Goal: Use online tool/utility: Utilize a website feature to perform a specific function

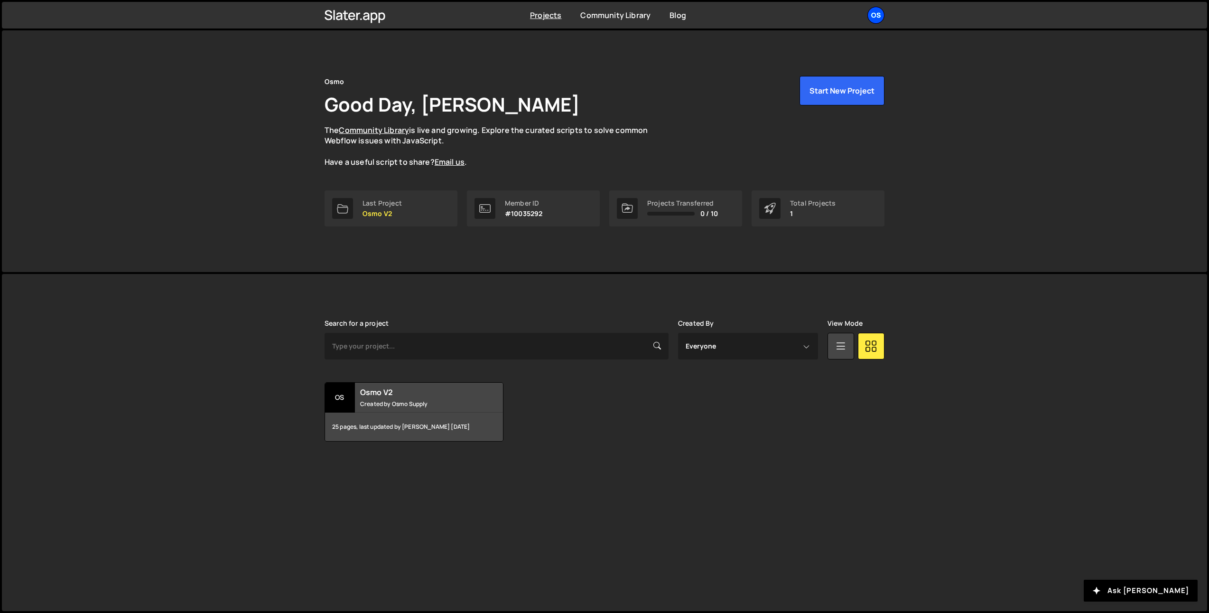
click at [878, 16] on div "Os" at bounding box center [876, 15] width 17 height 17
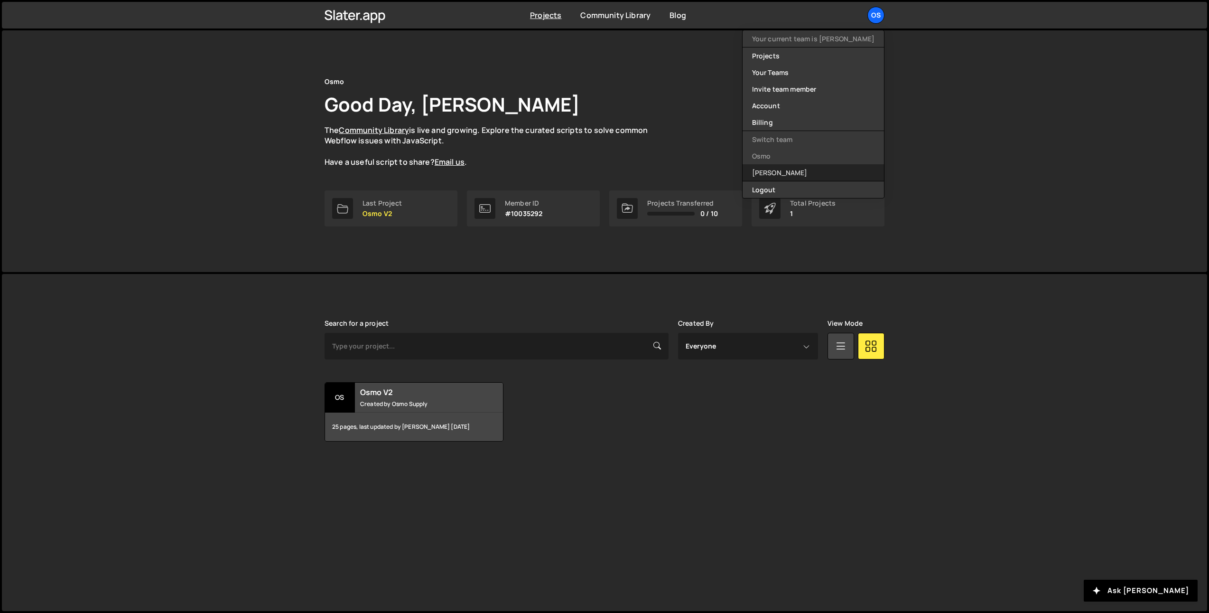
click at [817, 167] on link "[PERSON_NAME]" at bounding box center [813, 172] width 141 height 17
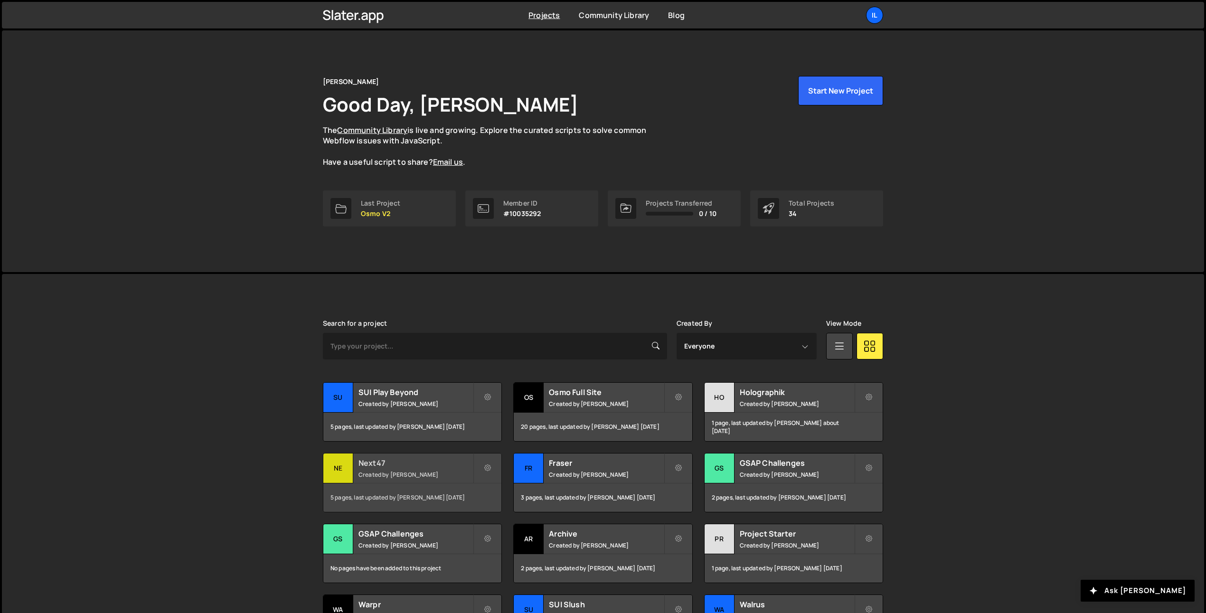
scroll to position [88, 0]
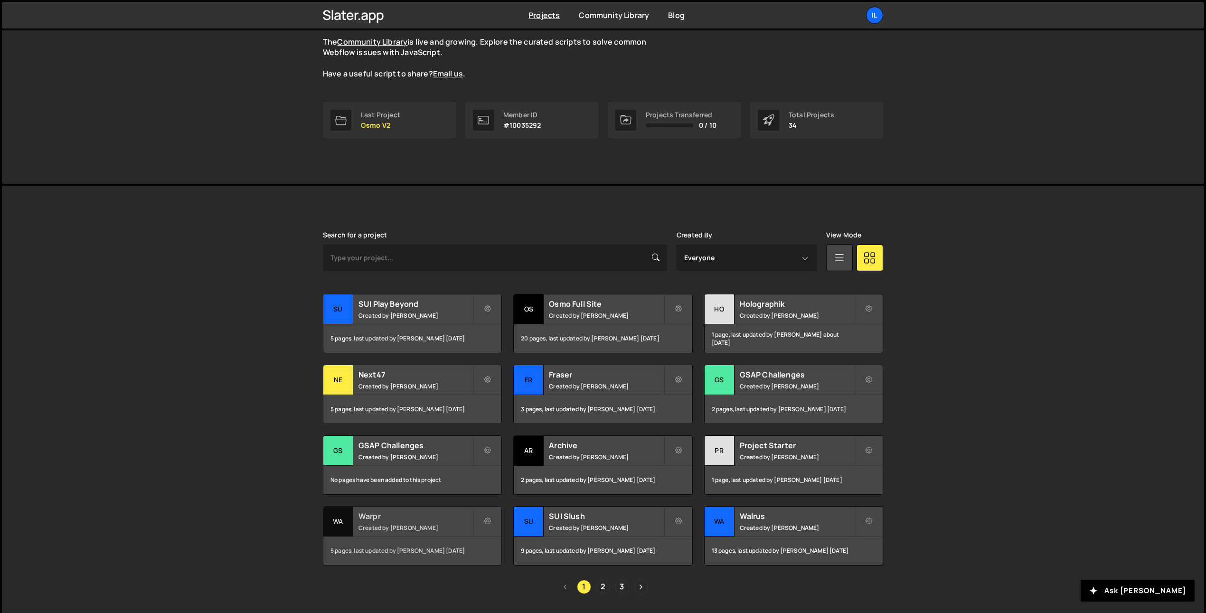
click at [447, 518] on h2 "Warpr" at bounding box center [415, 516] width 114 height 10
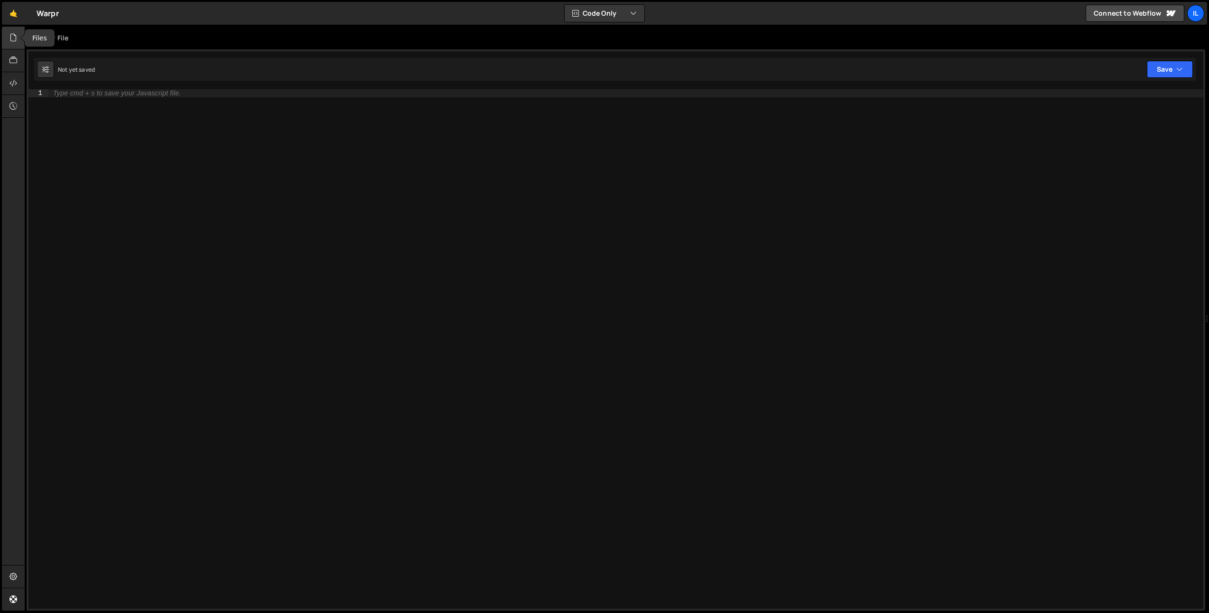
click at [5, 33] on div at bounding box center [13, 38] width 23 height 23
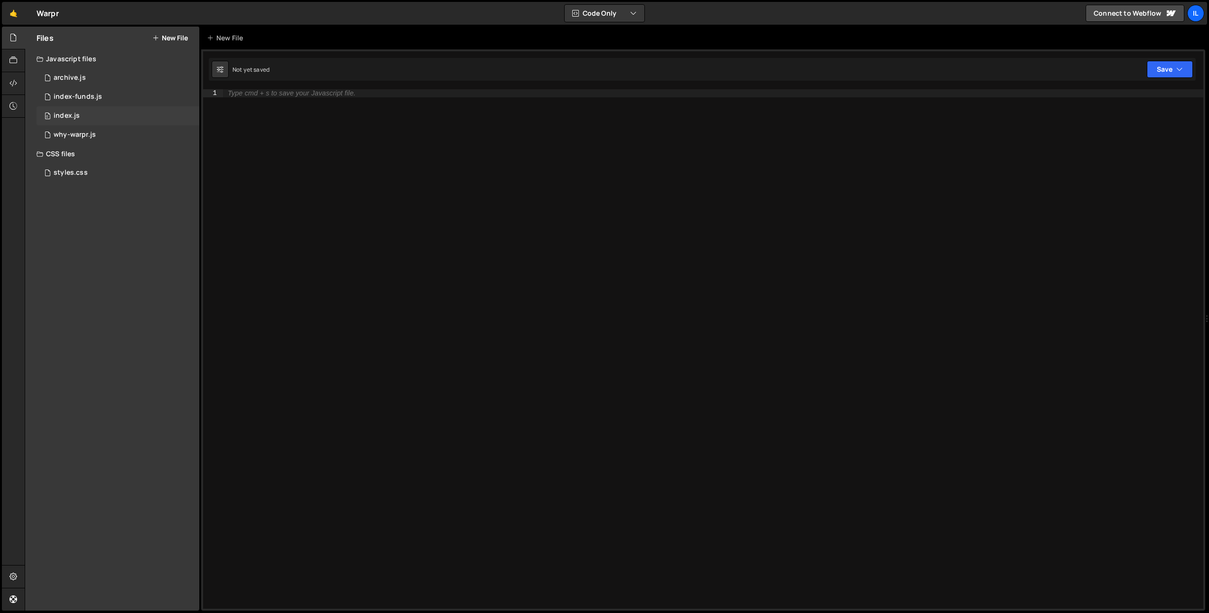
click at [88, 113] on div "0 index.js 0" at bounding box center [118, 115] width 163 height 19
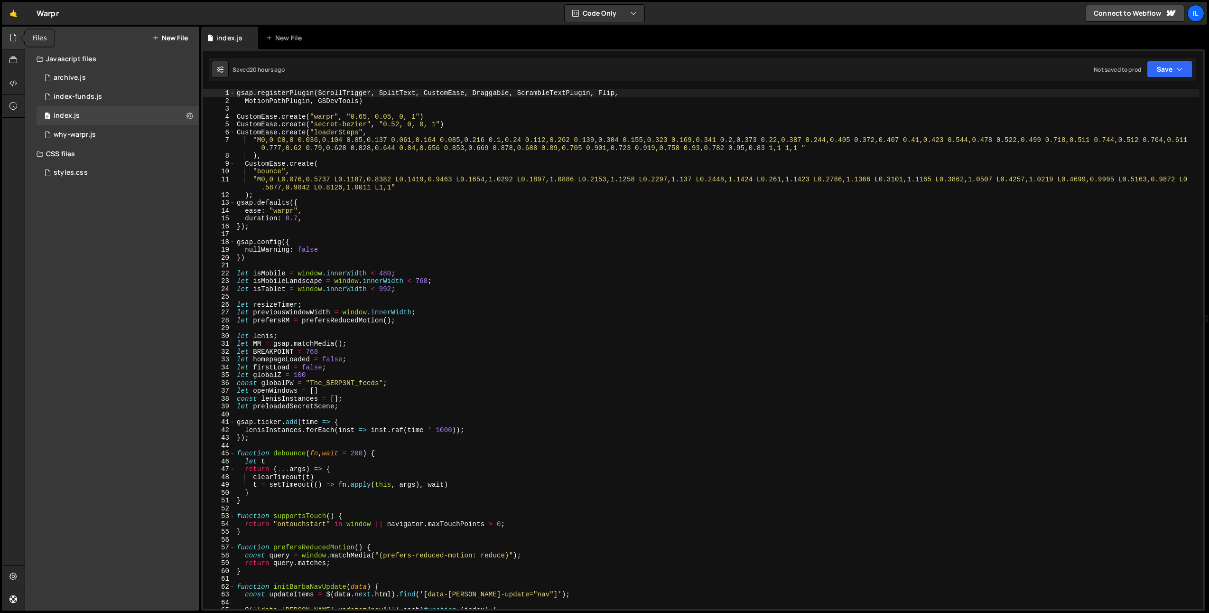
click at [14, 38] on icon at bounding box center [13, 37] width 8 height 10
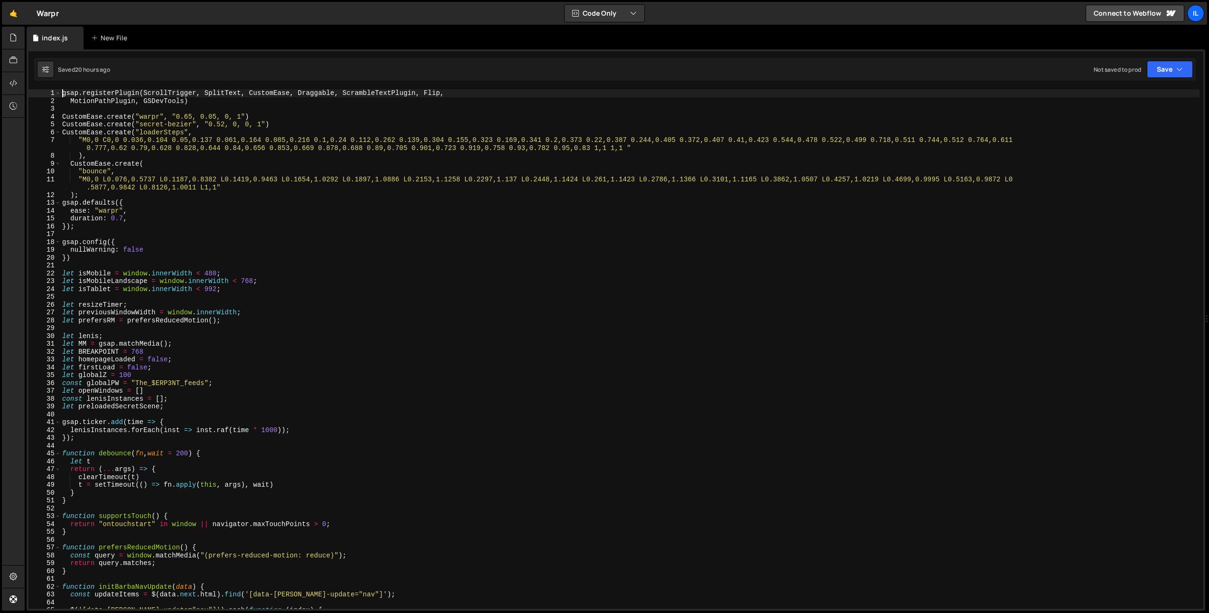
click at [60, 422] on div "41" at bounding box center [44, 422] width 32 height 8
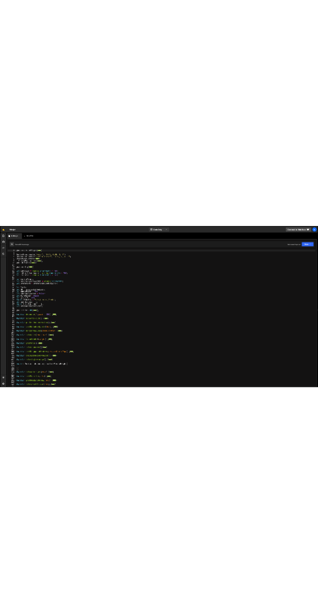
scroll to position [258, 0]
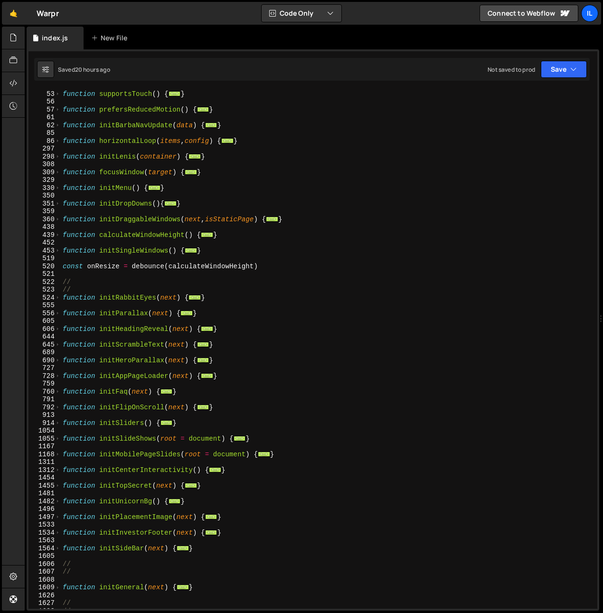
click at [0, 104] on div "Hold on a sec... Are you certain you wish to leave this page? Any changes you'v…" at bounding box center [301, 306] width 603 height 613
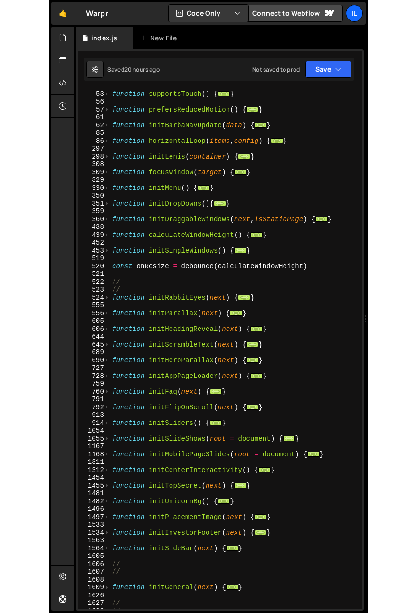
scroll to position [199, 0]
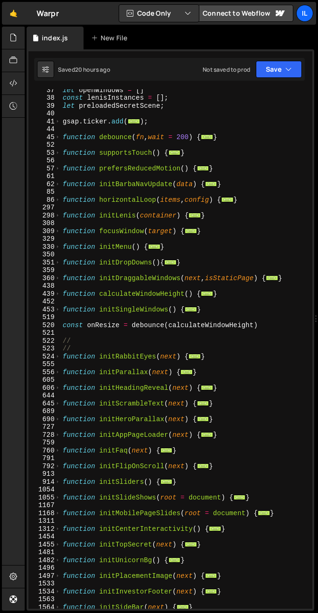
type textarea "function calculateWindowHeight() {"
click at [179, 293] on div "let openWindows = [ ] const lenisInstances = [ ] ; let preloadedSecretScene ; g…" at bounding box center [185, 353] width 248 height 535
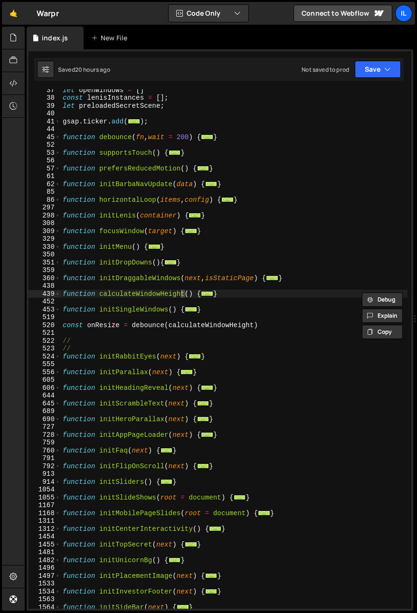
click at [223, 283] on div "let openWindows = [ ] const lenisInstances = [ ] ; let preloadedSecretScene ; g…" at bounding box center [234, 353] width 347 height 535
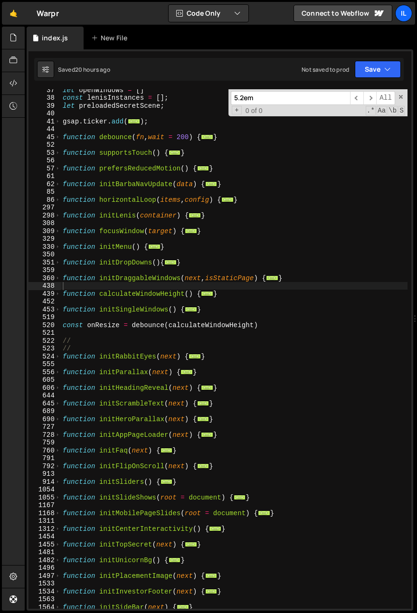
scroll to position [954, 0]
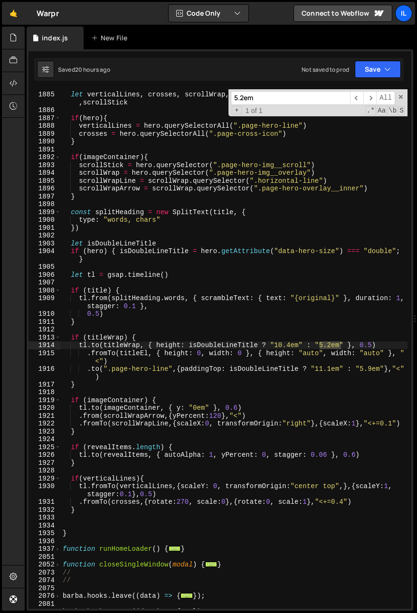
type input "5.2em"
click at [224, 340] on div "let verticalLines , crosses , scrollWrap , scrollWrapLine , scrollWrapArrow , s…" at bounding box center [234, 350] width 347 height 535
click at [224, 344] on div "let verticalLines , crosses , scrollWrap , scrollWrapLine , scrollWrapArrow , s…" at bounding box center [234, 350] width 347 height 535
click at [233, 366] on div "let verticalLines , crosses , scrollWrap , scrollWrapLine , scrollWrapArrow , s…" at bounding box center [234, 350] width 347 height 535
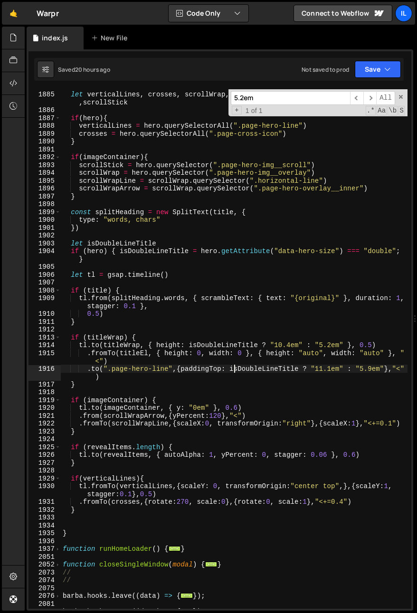
click at [159, 344] on div "let verticalLines , crosses , scrollWrap , scrollWrapLine , scrollWrapArrow , s…" at bounding box center [234, 350] width 347 height 535
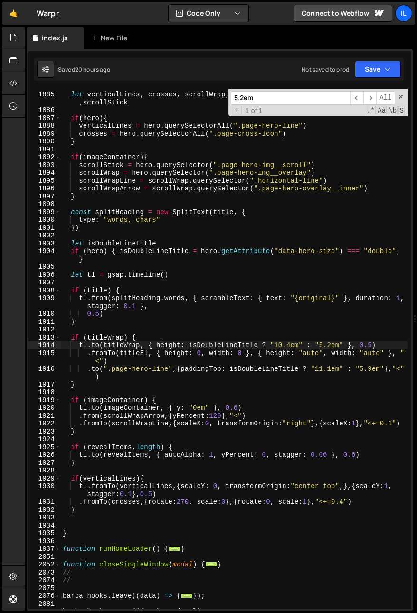
click at [158, 346] on div "let verticalLines , crosses , scrollWrap , scrollWrapLine , scrollWrapArrow , s…" at bounding box center [234, 350] width 347 height 535
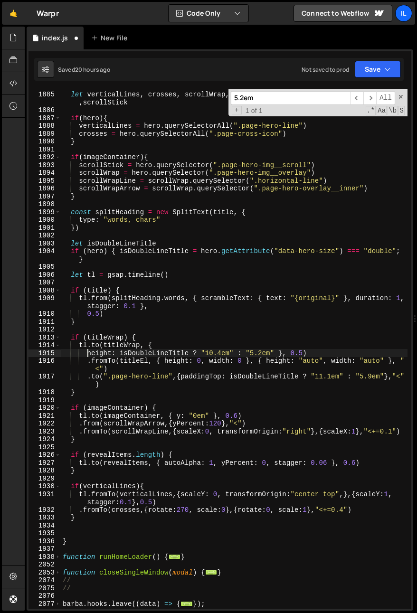
scroll to position [0, 1]
click at [280, 354] on div "let verticalLines , crosses , scrollWrap , scrollWrapLine , scrollWrapArrow , s…" at bounding box center [234, 350] width 347 height 535
type textarea "height: isDoubleLineTitle ? "10.4em" : "5.2em"}, 0.5)"
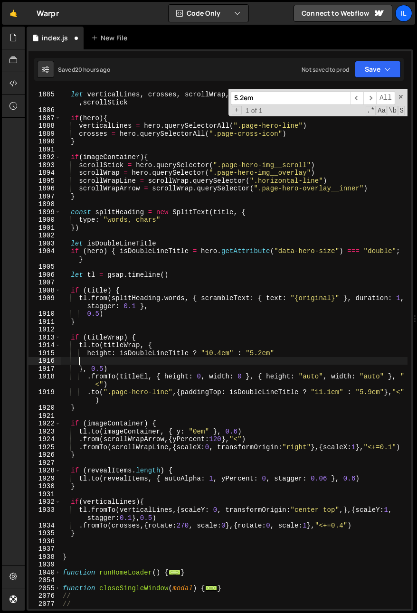
scroll to position [0, 0]
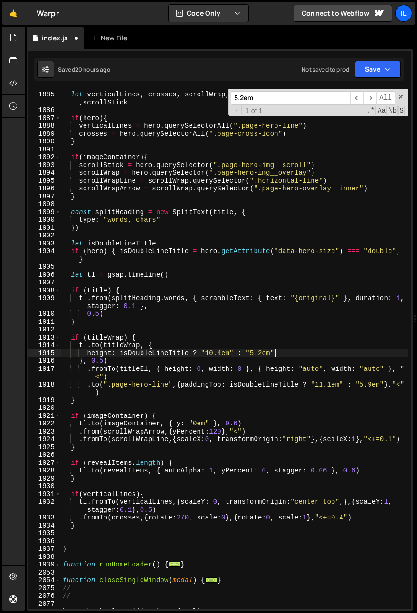
click at [165, 367] on div "let verticalLines , crosses , scrollWrap , scrollWrapLine , scrollWrapArrow , s…" at bounding box center [234, 350] width 347 height 535
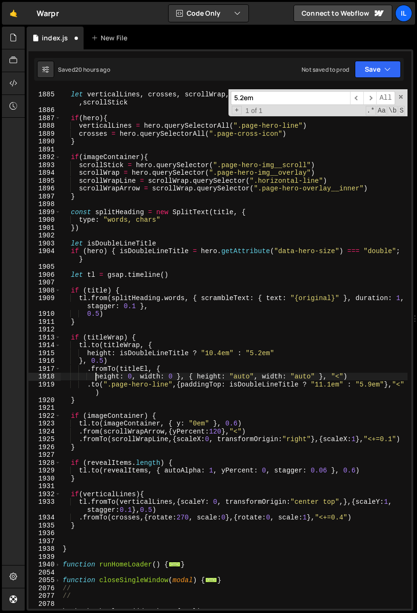
scroll to position [0, 2]
click at [140, 378] on div "let verticalLines , crosses , scrollWrap , scrollWrapLine , scrollWrapArrow , s…" at bounding box center [234, 350] width 347 height 535
type textarea "width: 0 }, { height: "auto", width: "auto" }, "<")"
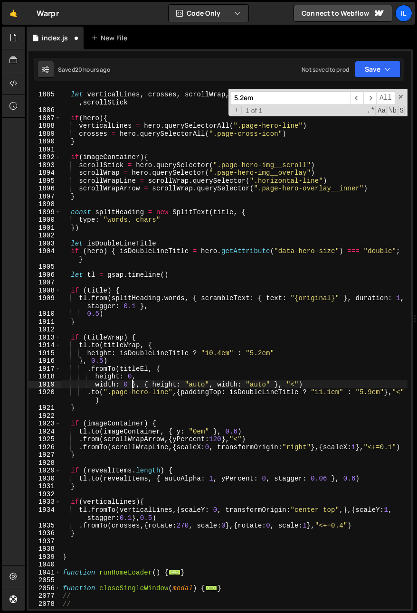
click at [133, 386] on div "let verticalLines , crosses , scrollWrap , scrollWrapLine , scrollWrapArrow , s…" at bounding box center [234, 350] width 347 height 535
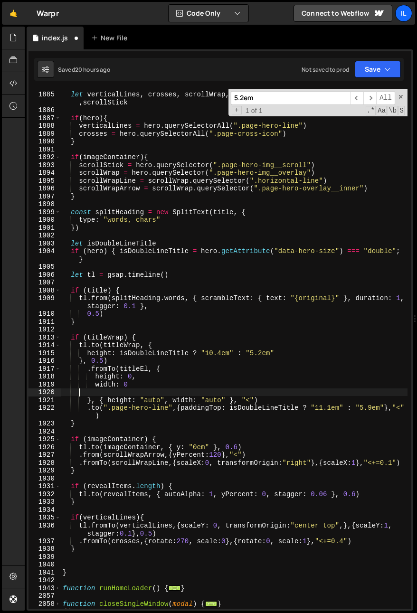
scroll to position [0, 0]
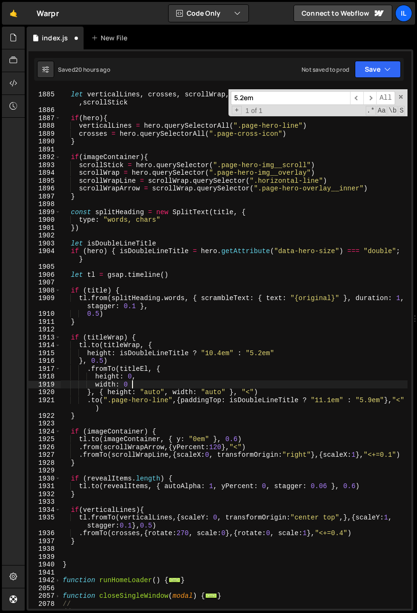
click at [107, 391] on div "let verticalLines , crosses , scrollWrap , scrollWrapLine , scrollWrapArrow , s…" at bounding box center [234, 350] width 347 height 535
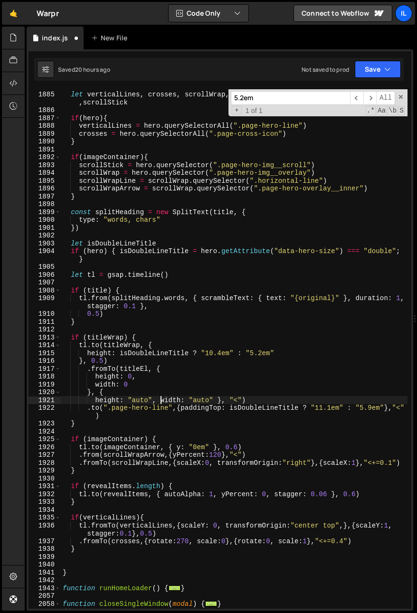
click at [160, 403] on div "let verticalLines , crosses , scrollWrap , scrollWrapLine , scrollWrapArrow , s…" at bounding box center [234, 350] width 347 height 535
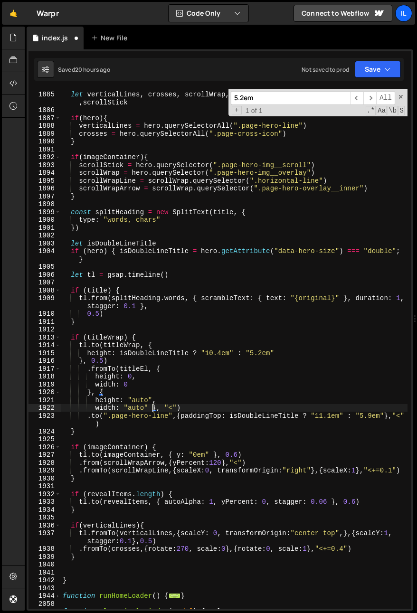
click at [150, 407] on div "let verticalLines , crosses , scrollWrap , scrollWrapLine , scrollWrapArrow , s…" at bounding box center [234, 350] width 347 height 535
type textarea "width: "auto"}, "<")"
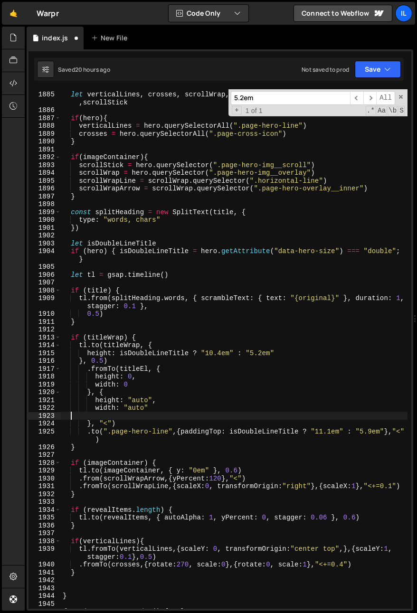
scroll to position [0, 0]
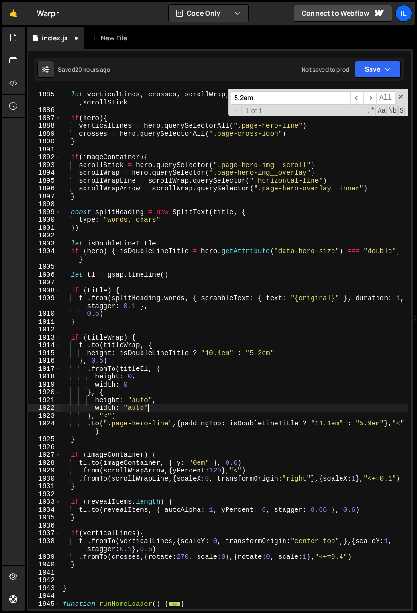
click at [100, 392] on div "let verticalLines , crosses , scrollWrap , scrollWrapLine , scrollWrapArrow , s…" at bounding box center [234, 350] width 347 height 535
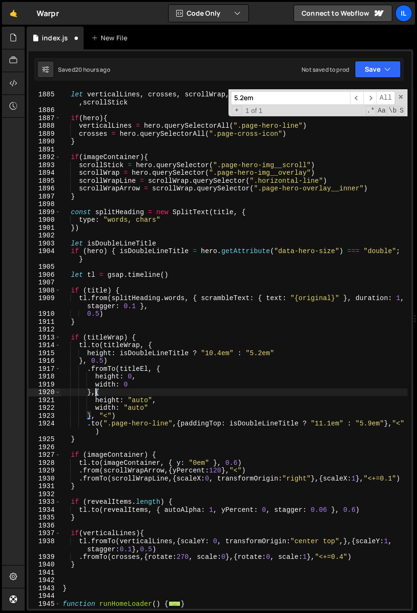
click at [120, 434] on div "let verticalLines , crosses , scrollWrap , scrollWrapLine , scrollWrapArrow , s…" at bounding box center [234, 350] width 347 height 535
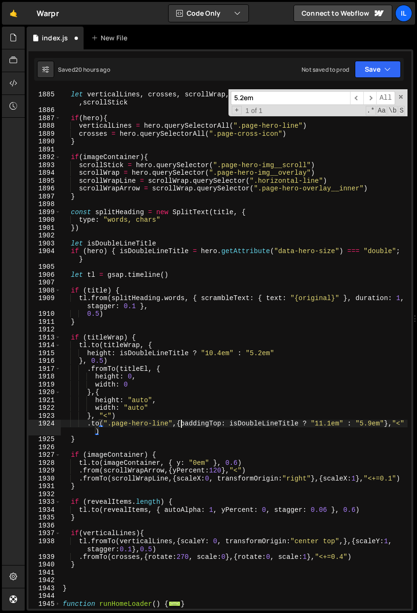
click at [180, 425] on div "let verticalLines , crosses , scrollWrap , scrollWrapLine , scrollWrapArrow , s…" at bounding box center [234, 350] width 347 height 535
type textarea "paddingTop: isDoubleLineTitle ? "11.1em" : "5.9em"},"<")"
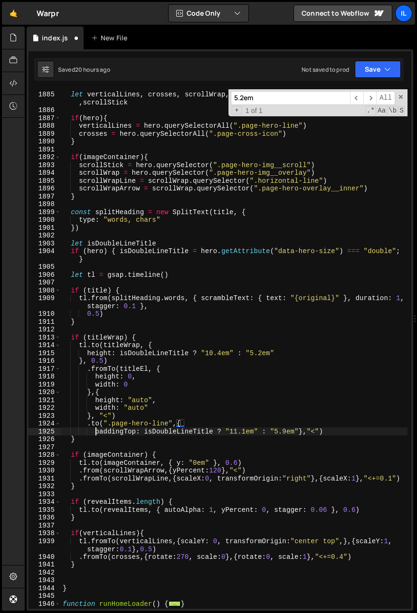
scroll to position [0, 2]
click at [299, 434] on div "let verticalLines , crosses , scrollWrap , scrollWrapLine , scrollWrapArrow , s…" at bounding box center [234, 350] width 347 height 535
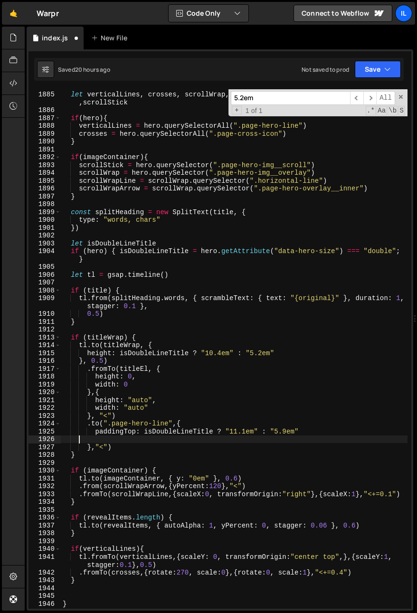
scroll to position [0, 0]
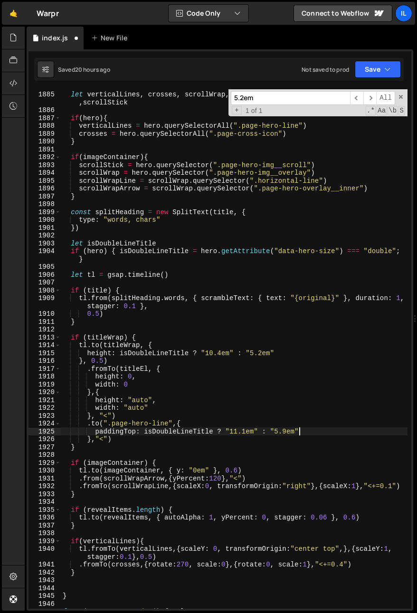
click at [103, 436] on div "let verticalLines , crosses , scrollWrap , scrollWrapLine , scrollWrapArrow , s…" at bounding box center [234, 350] width 347 height 535
click at [78, 444] on div "let verticalLines , crosses , scrollWrap , scrollWrapLine , scrollWrapArrow , s…" at bounding box center [234, 350] width 347 height 535
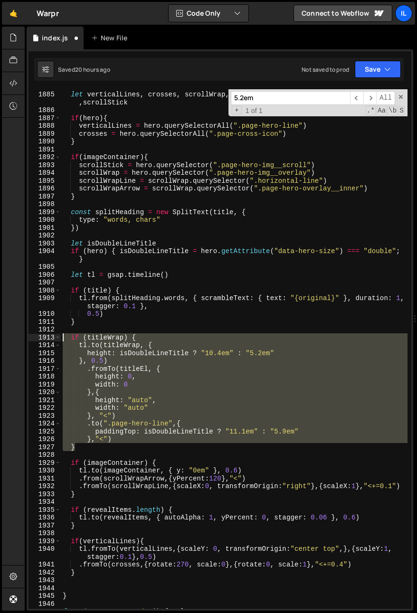
drag, startPoint x: 82, startPoint y: 449, endPoint x: 43, endPoint y: 340, distance: 115.8
click at [43, 340] on div "} 1884 1885 1886 1887 1888 1889 1890 1891 1892 1893 1894 1895 1896 1897 1898 18…" at bounding box center [219, 348] width 383 height 519
click at [196, 354] on div "let verticalLines , crosses , scrollWrap , scrollWrapLine , scrollWrapArrow , s…" at bounding box center [234, 348] width 347 height 519
drag, startPoint x: 84, startPoint y: 450, endPoint x: 41, endPoint y: 338, distance: 119.5
click at [41, 338] on div "height: isDoubleLineTitle ? "10.4em" : "5.2em" 1884 1885 1886 1887 1888 1889 18…" at bounding box center [219, 348] width 383 height 519
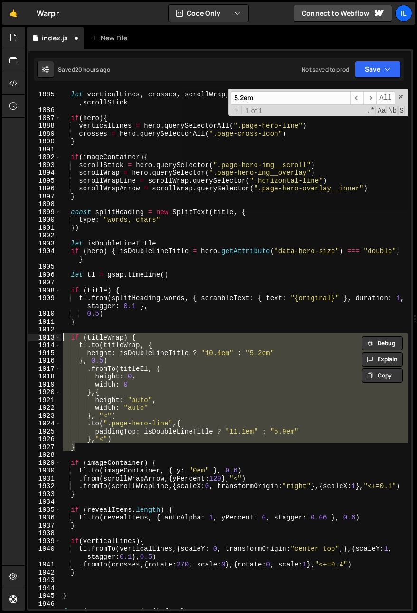
click at [111, 447] on div "let verticalLines , crosses , scrollWrap , scrollWrapLine , scrollWrapArrow , s…" at bounding box center [234, 348] width 347 height 519
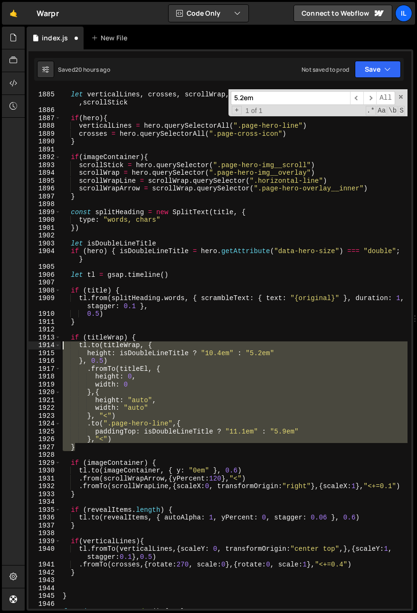
drag, startPoint x: 87, startPoint y: 448, endPoint x: 41, endPoint y: 334, distance: 122.7
click at [41, 334] on div "} 1884 1885 1886 1887 1888 1889 1890 1891 1892 1893 1894 1895 1896 1897 1898 18…" at bounding box center [219, 348] width 383 height 519
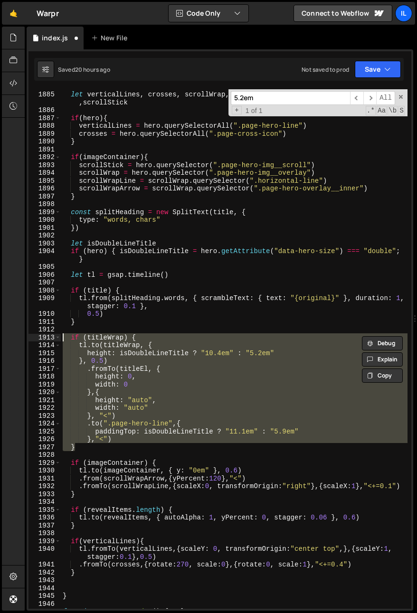
click at [106, 317] on div "let verticalLines , crosses , scrollWrap , scrollWrapLine , scrollWrapArrow , s…" at bounding box center [234, 350] width 347 height 535
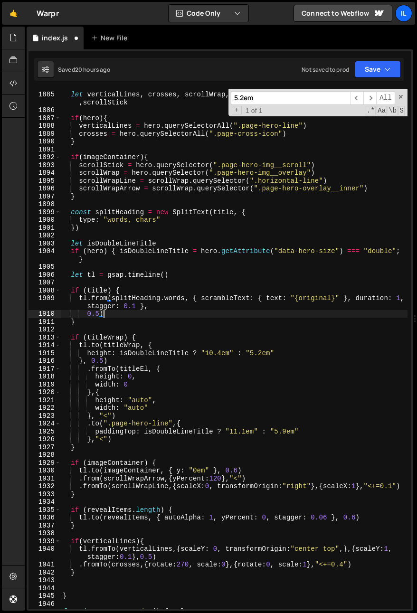
click at [104, 320] on div "let verticalLines , crosses , scrollWrap , scrollWrapLine , scrollWrapArrow , s…" at bounding box center [234, 350] width 347 height 535
type textarea "}"
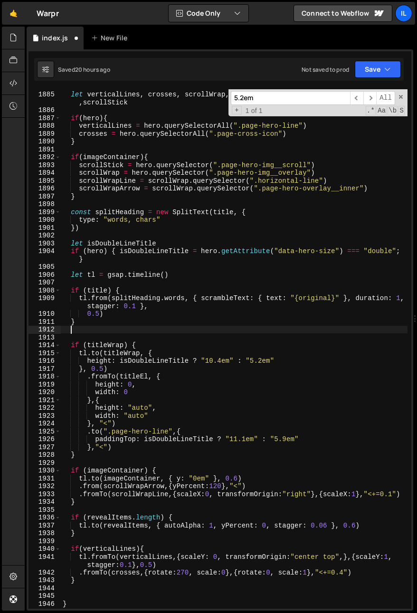
paste textarea "};"
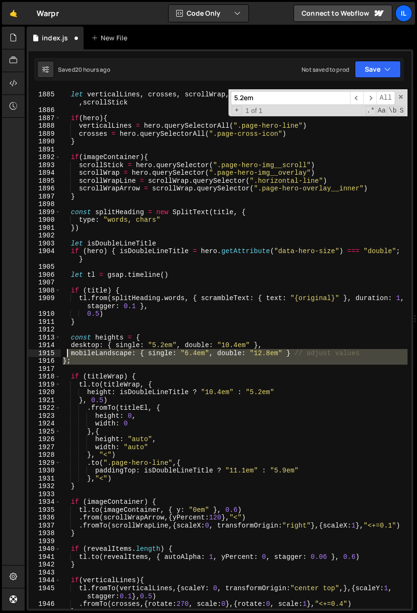
drag, startPoint x: 59, startPoint y: 349, endPoint x: 50, endPoint y: 347, distance: 9.0
click at [50, 347] on div "}; 1884 1885 1886 1887 1888 1889 1890 1891 1892 1893 1894 1895 1896 1897 1898 1…" at bounding box center [219, 348] width 383 height 519
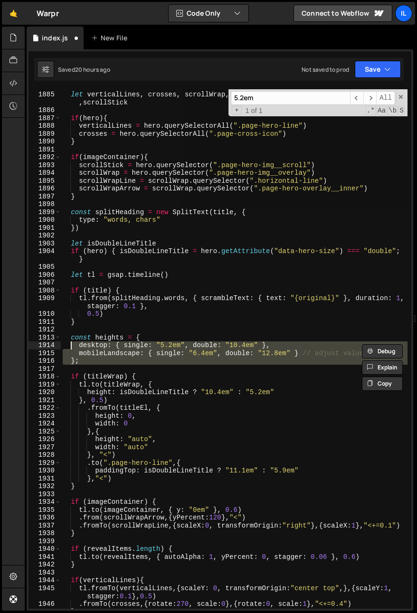
click at [121, 357] on div "let verticalLines , crosses , scrollWrap , scrollWrapLine , scrollWrapArrow , s…" at bounding box center [234, 348] width 347 height 519
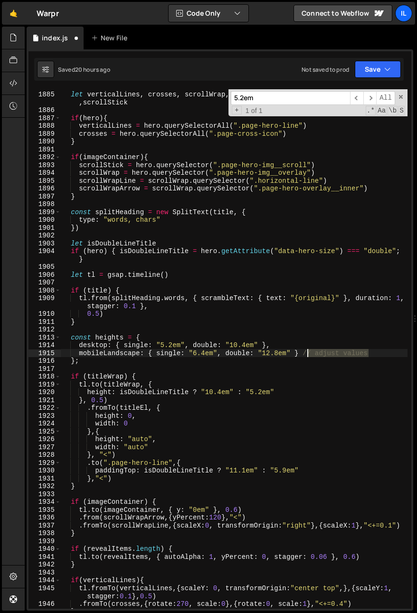
drag, startPoint x: 347, startPoint y: 352, endPoint x: 304, endPoint y: 353, distance: 43.7
click at [304, 353] on div "let verticalLines , crosses , scrollWrap , scrollWrapLine , scrollWrapArrow , s…" at bounding box center [234, 350] width 347 height 535
drag, startPoint x: 194, startPoint y: 354, endPoint x: 205, endPoint y: 354, distance: 10.9
click at [205, 354] on div "let verticalLines , crosses , scrollWrap , scrollWrapLine , scrollWrapArrow , s…" at bounding box center [234, 350] width 347 height 535
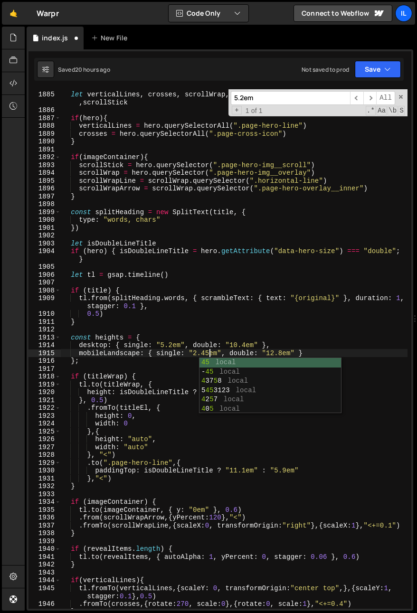
click at [216, 333] on div "let verticalLines , crosses , scrollWrap , scrollWrapLine , scrollWrapArrow , s…" at bounding box center [234, 350] width 347 height 535
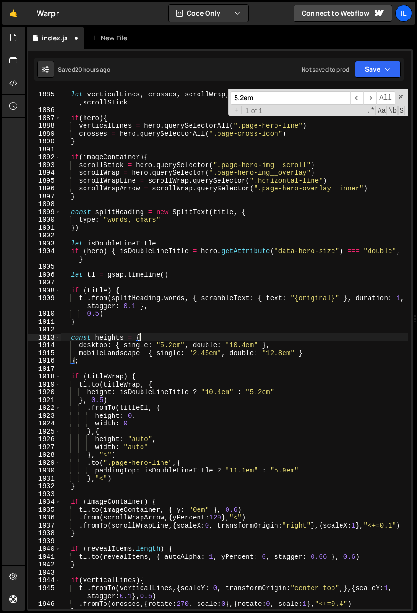
scroll to position [0, 5]
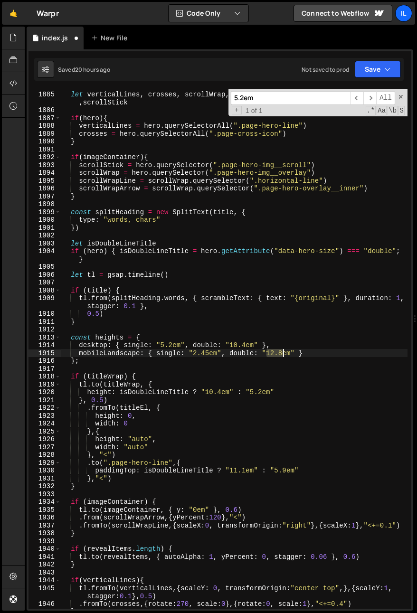
drag, startPoint x: 274, startPoint y: 355, endPoint x: 281, endPoint y: 354, distance: 7.1
click at [281, 354] on div "let verticalLines , crosses , scrollWrap , scrollWrapLine , scrollWrapArrow , s…" at bounding box center [234, 350] width 347 height 535
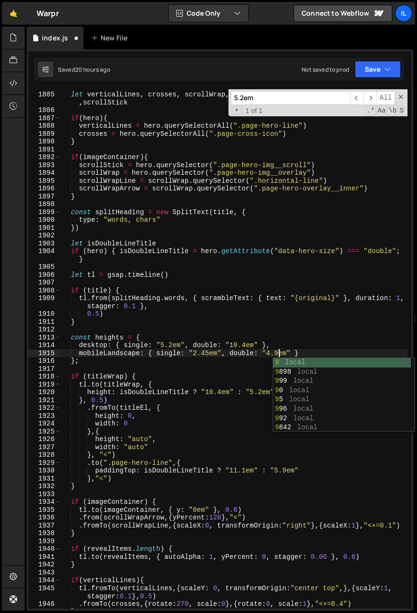
scroll to position [0, 15]
click at [92, 361] on div "let verticalLines , crosses , scrollWrap , scrollWrapLine , scrollWrapArrow , s…" at bounding box center [234, 350] width 347 height 535
type textarea "};"
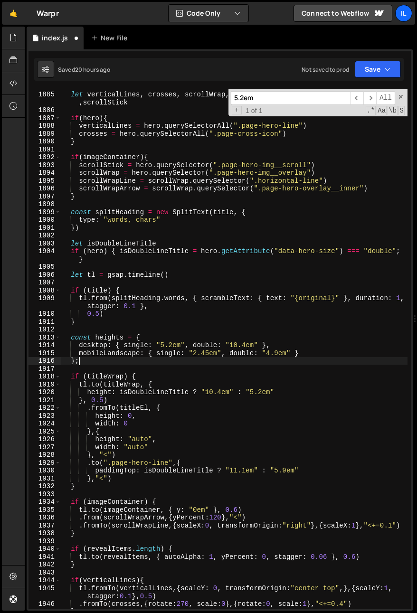
scroll to position [0, 0]
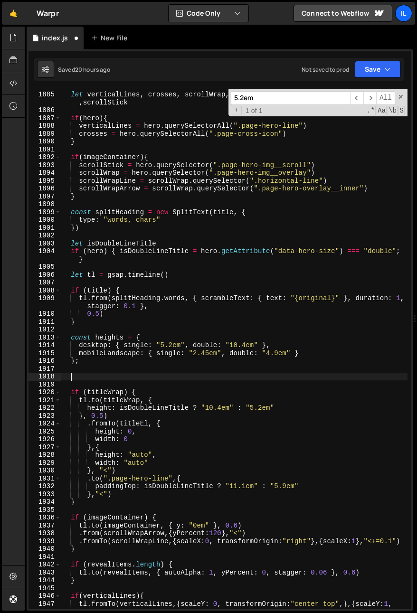
paste textarea "const lineType = isDoubleLineTitle ? "double" : "single";"
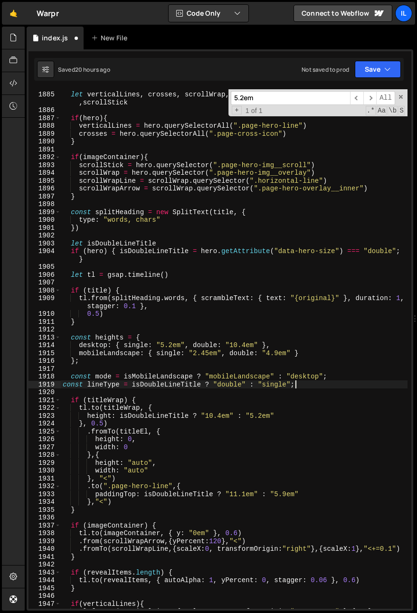
click at [64, 384] on div "let verticalLines , crosses , scrollWrap , scrollWrapLine , scrollWrapArrow , s…" at bounding box center [234, 354] width 347 height 543
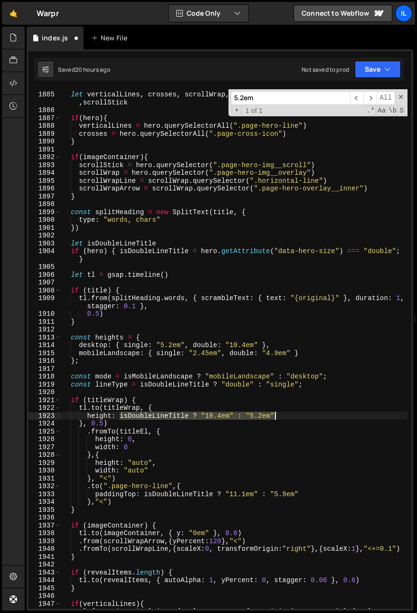
drag, startPoint x: 120, startPoint y: 415, endPoint x: 278, endPoint y: 419, distance: 158.6
click at [278, 419] on div "let verticalLines , crosses , scrollWrap , scrollWrapLine , scrollWrapArrow , s…" at bounding box center [234, 354] width 347 height 543
paste textarea "heights[mode][lineType]"
click at [298, 396] on div "let verticalLines , crosses , scrollWrap , scrollWrapLine , scrollWrapArrow , s…" at bounding box center [234, 354] width 347 height 543
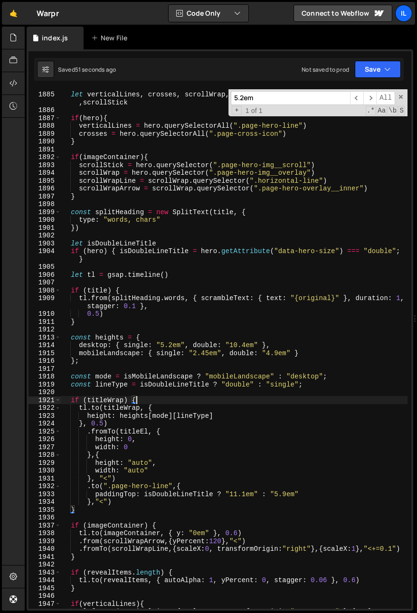
click at [105, 359] on div "let verticalLines , crosses , scrollWrap , scrollWrapLine , scrollWrapArrow , s…" at bounding box center [234, 354] width 347 height 543
type textarea "};"
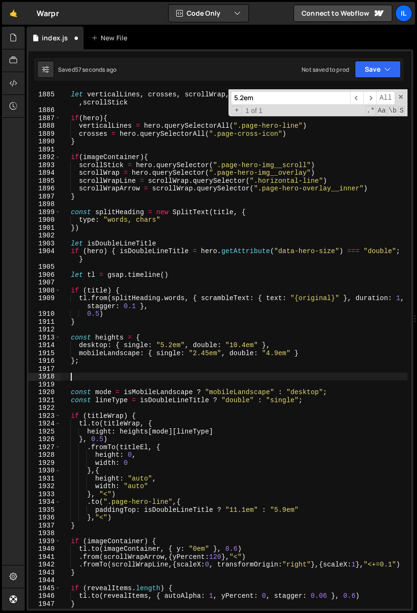
paste textarea "};"
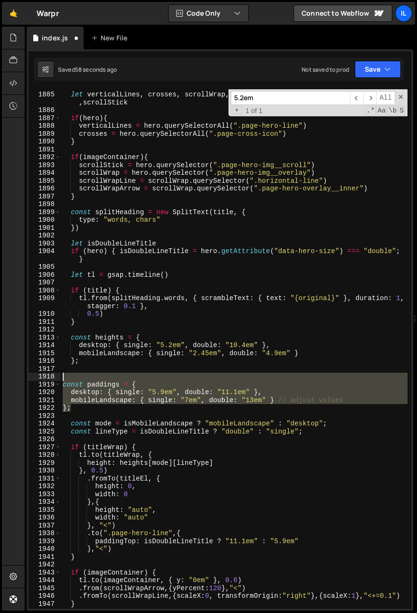
click at [47, 380] on div "}; 1884 1885 1886 1887 1888 1889 1890 1891 1892 1893 1894 1895 1896 1897 1898 1…" at bounding box center [219, 348] width 383 height 519
type textarea "const paddings = { desktop: { single: "5.9em", double: "11.1em" },"
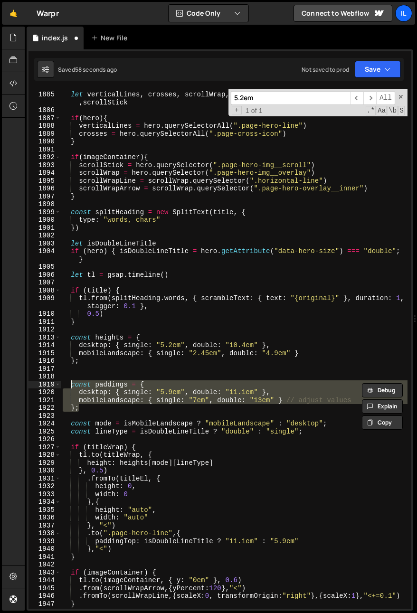
click at [87, 366] on div "let verticalLines , crosses , scrollWrap , scrollWrapLine , scrollWrapArrow , s…" at bounding box center [234, 350] width 347 height 535
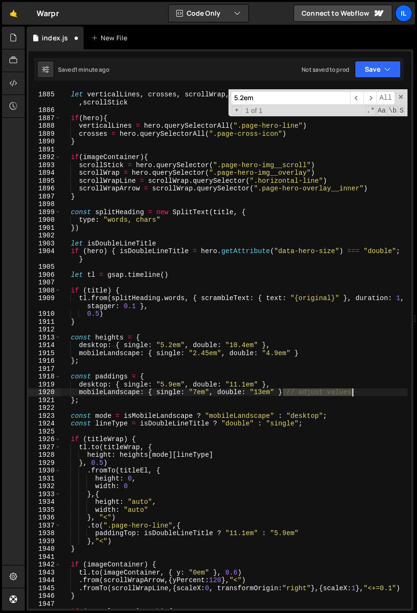
drag, startPoint x: 287, startPoint y: 393, endPoint x: 383, endPoint y: 395, distance: 95.4
click at [381, 395] on div "let verticalLines , crosses , scrollWrap , scrollWrapLine , scrollWrapArrow , s…" at bounding box center [234, 350] width 347 height 535
click at [308, 362] on div "let verticalLines , crosses , scrollWrap , scrollWrapLine , scrollWrapArrow , s…" at bounding box center [234, 350] width 347 height 535
type textarea "};"
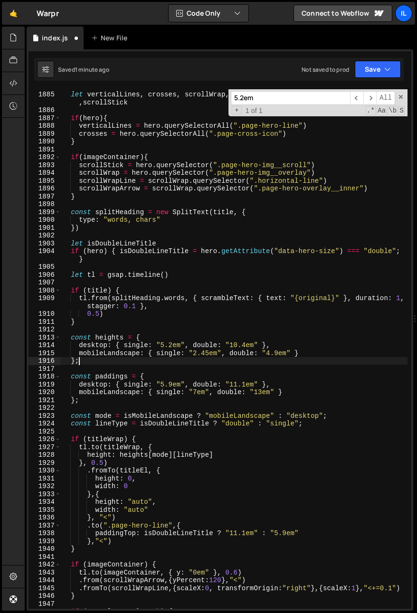
click at [239, 404] on div "let verticalLines , crosses , scrollWrap , scrollWrapLine , scrollWrapArrow , s…" at bounding box center [234, 350] width 347 height 535
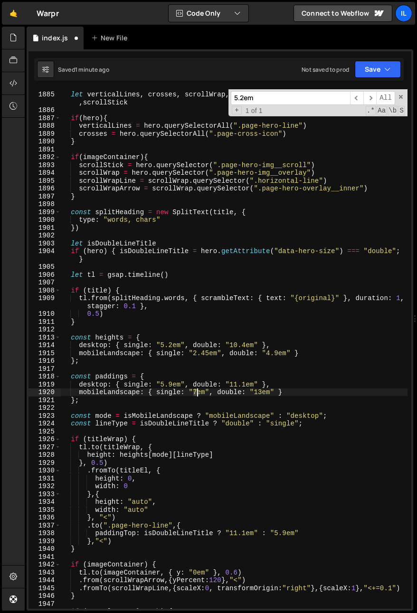
click at [196, 394] on div "let verticalLines , crosses , scrollWrap , scrollWrapLine , scrollWrapArrow , s…" at bounding box center [234, 350] width 347 height 535
drag, startPoint x: 270, startPoint y: 393, endPoint x: 263, endPoint y: 395, distance: 7.4
click at [263, 395] on div "let verticalLines , crosses , scrollWrap , scrollWrapLine , scrollWrapArrow , s…" at bounding box center [234, 350] width 347 height 535
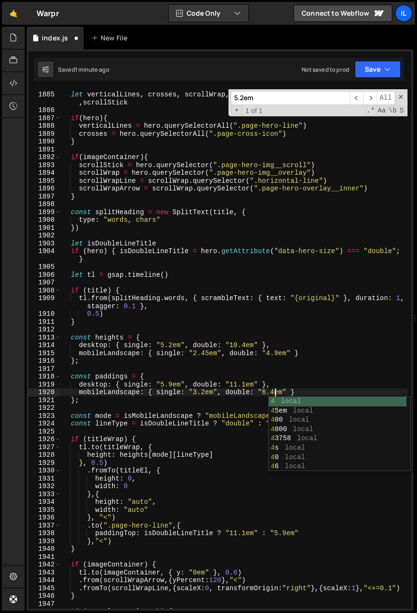
click at [308, 360] on div "let verticalLines , crosses , scrollWrap , scrollWrapLine , scrollWrapArrow , s…" at bounding box center [234, 350] width 347 height 535
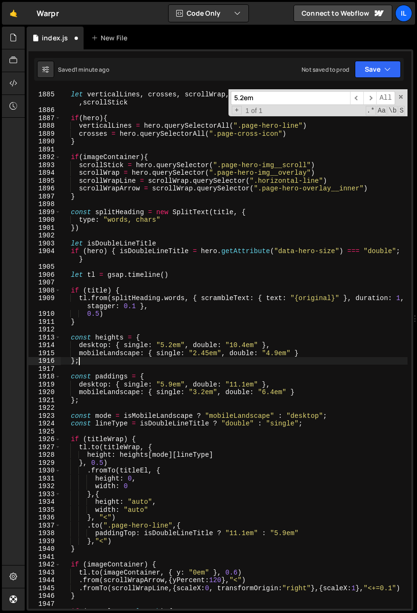
click at [302, 377] on div "let verticalLines , crosses , scrollWrap , scrollWrapLine , scrollWrapArrow , s…" at bounding box center [234, 350] width 347 height 535
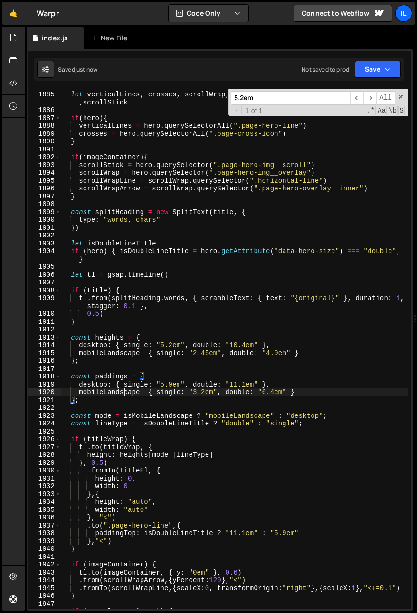
click at [122, 390] on div "let verticalLines , crosses , scrollWrap , scrollWrapLine , scrollWrapArrow , s…" at bounding box center [234, 350] width 347 height 535
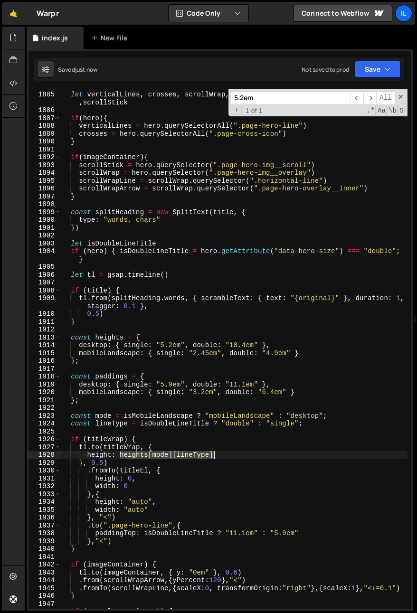
drag, startPoint x: 118, startPoint y: 455, endPoint x: 224, endPoint y: 454, distance: 105.4
click at [224, 454] on div "let verticalLines , crosses , scrollWrap , scrollWrapLine , scrollWrapArrow , s…" at bounding box center [234, 350] width 347 height 535
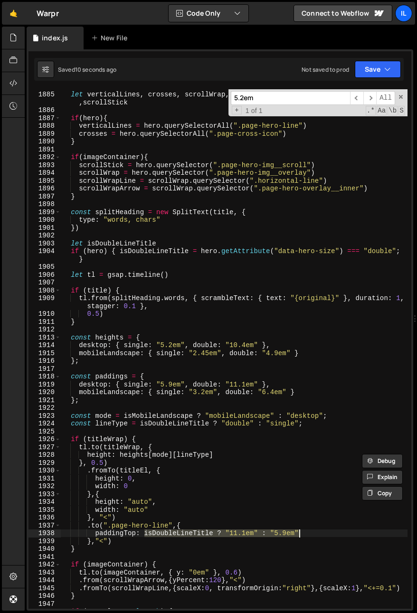
drag, startPoint x: 146, startPoint y: 533, endPoint x: 308, endPoint y: 533, distance: 162.3
click at [311, 533] on div "let verticalLines , crosses , scrollWrap , scrollWrapLine , scrollWrapArrow , s…" at bounding box center [234, 350] width 347 height 535
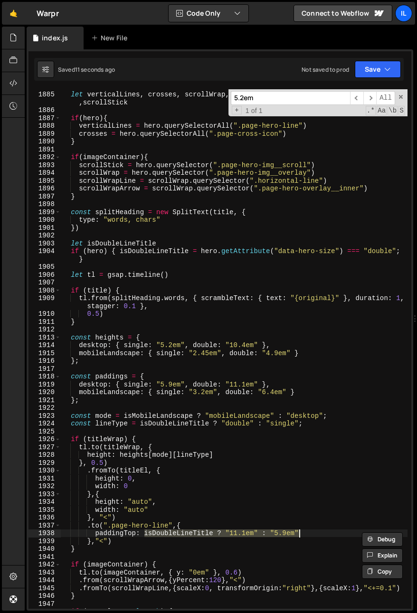
paste textarea "heights[mode][lineType]"
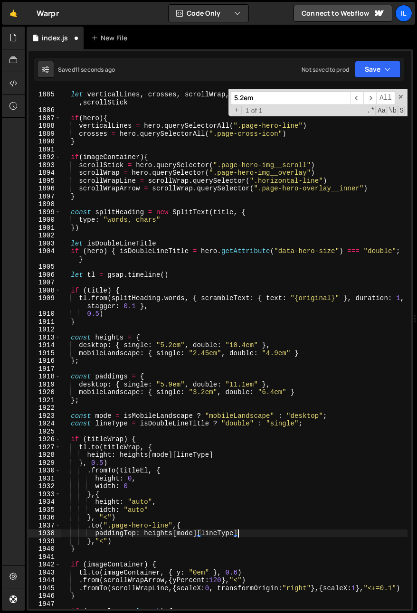
click at [152, 534] on div "let verticalLines , crosses , scrollWrap , scrollWrapLine , scrollWrapArrow , s…" at bounding box center [234, 350] width 347 height 535
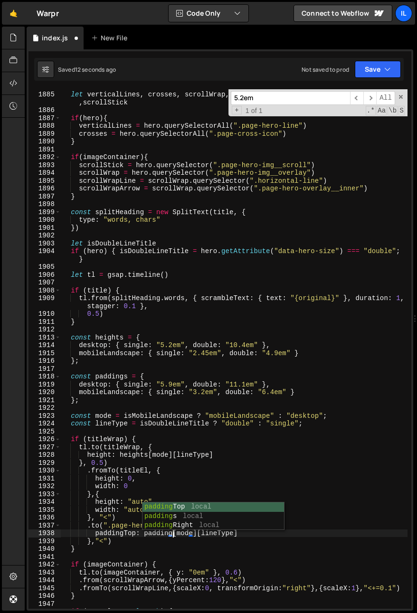
scroll to position [0, 8]
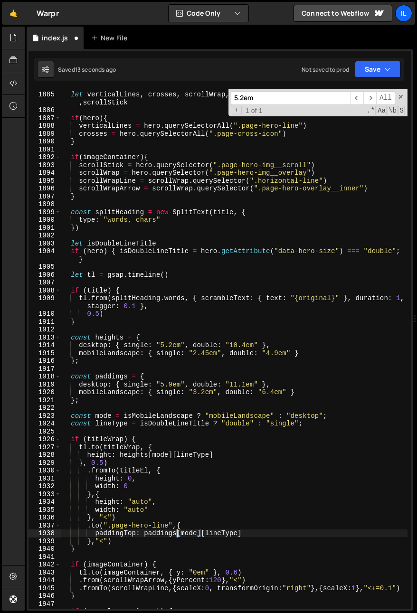
type textarea "paddingTop: paddings[mode][lineType]"
